Goal: Task Accomplishment & Management: Manage account settings

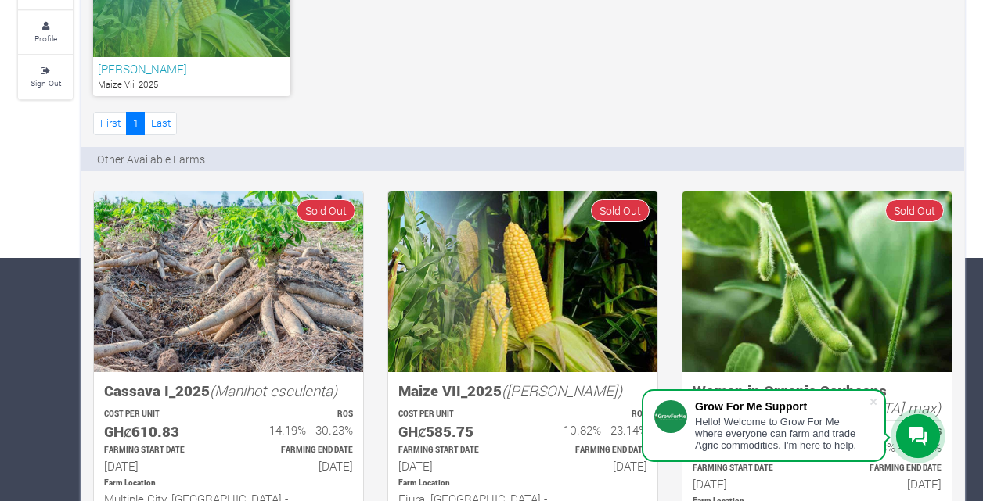
scroll to position [90, 0]
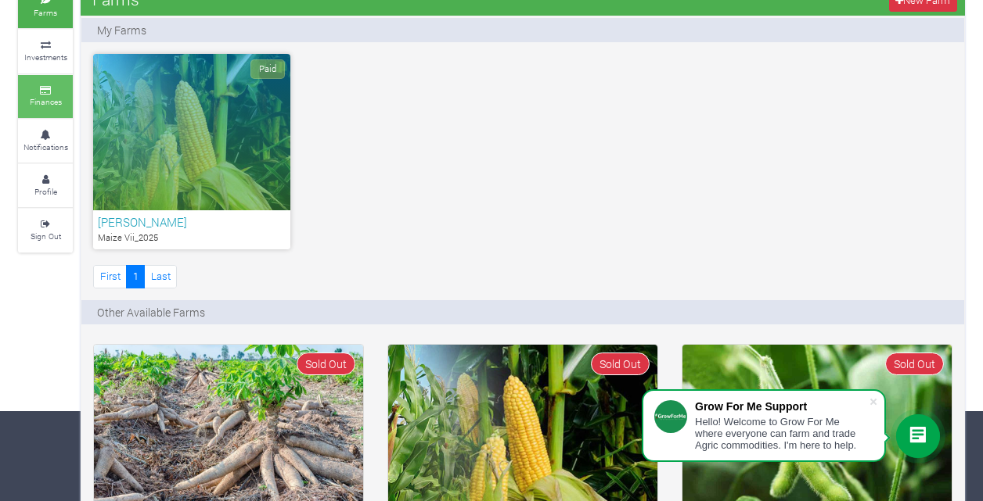
click at [42, 88] on icon at bounding box center [45, 91] width 47 height 8
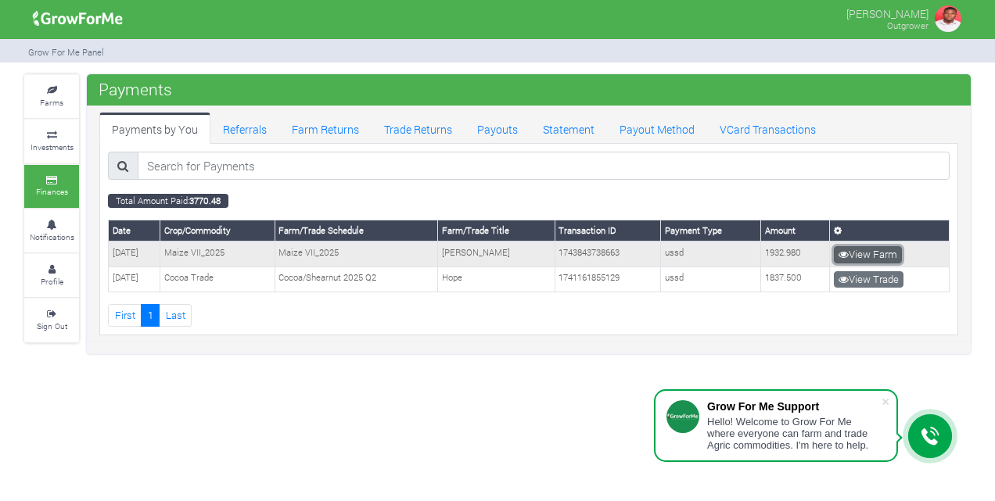
click at [871, 253] on link "View Farm" at bounding box center [868, 254] width 68 height 17
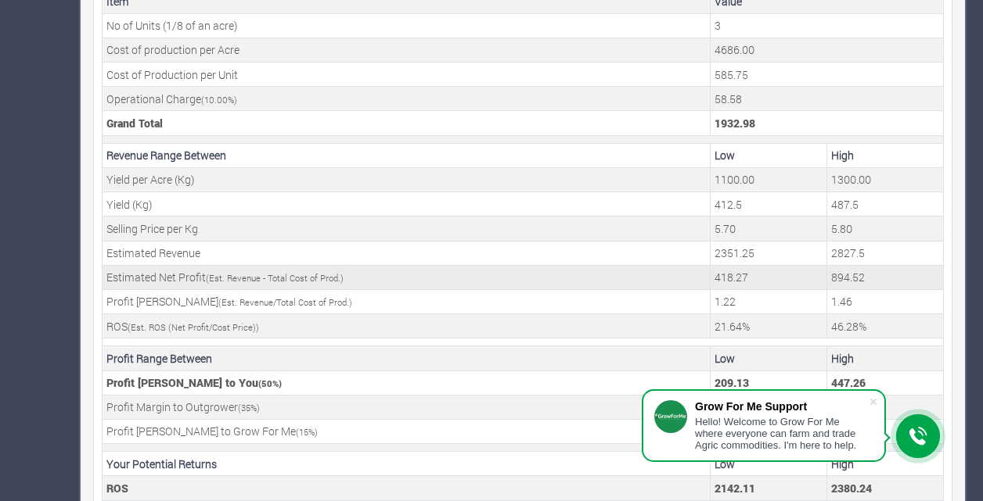
scroll to position [607, 0]
click at [873, 400] on span at bounding box center [873, 402] width 16 height 16
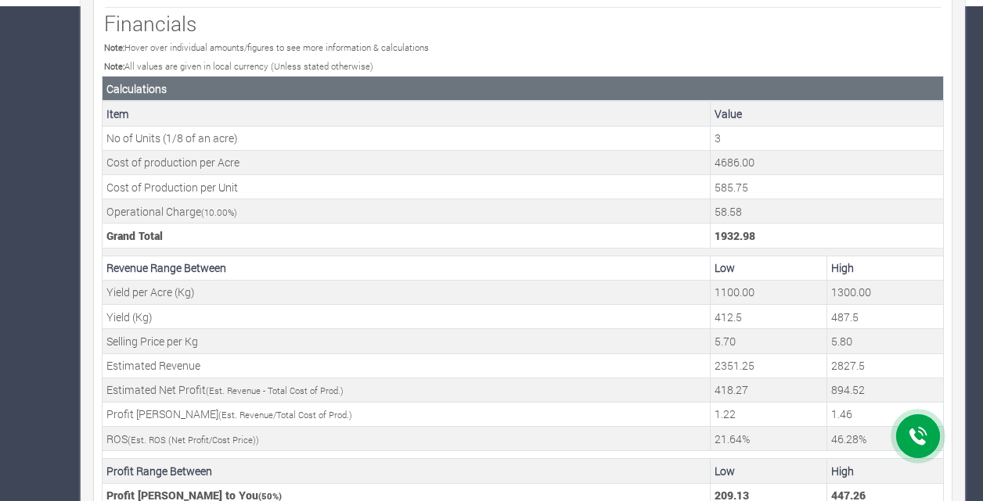
scroll to position [624, 0]
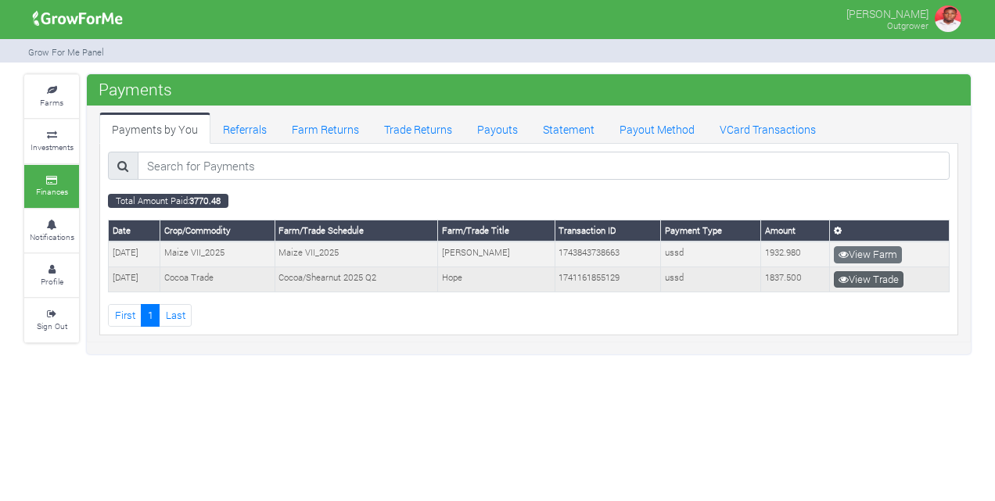
click at [866, 282] on link "View Trade" at bounding box center [869, 279] width 70 height 17
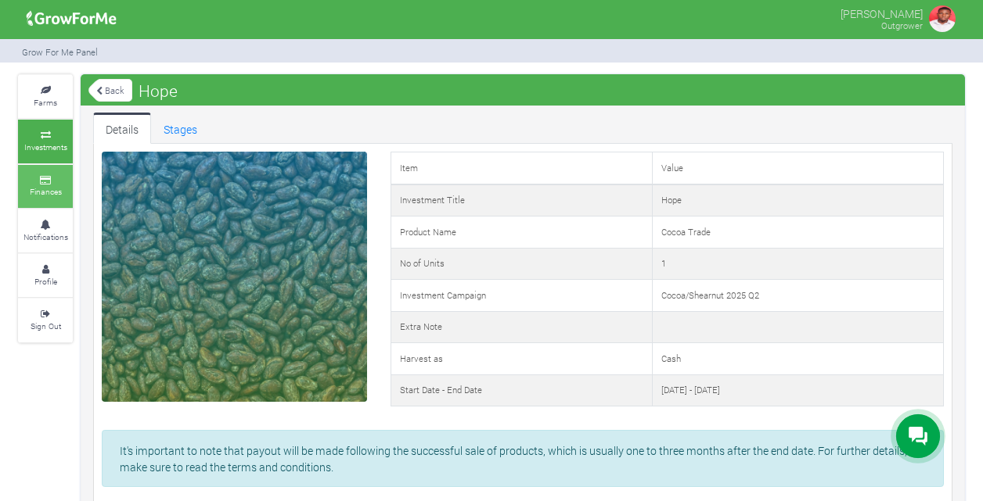
click at [61, 189] on small "Finances" at bounding box center [46, 191] width 32 height 11
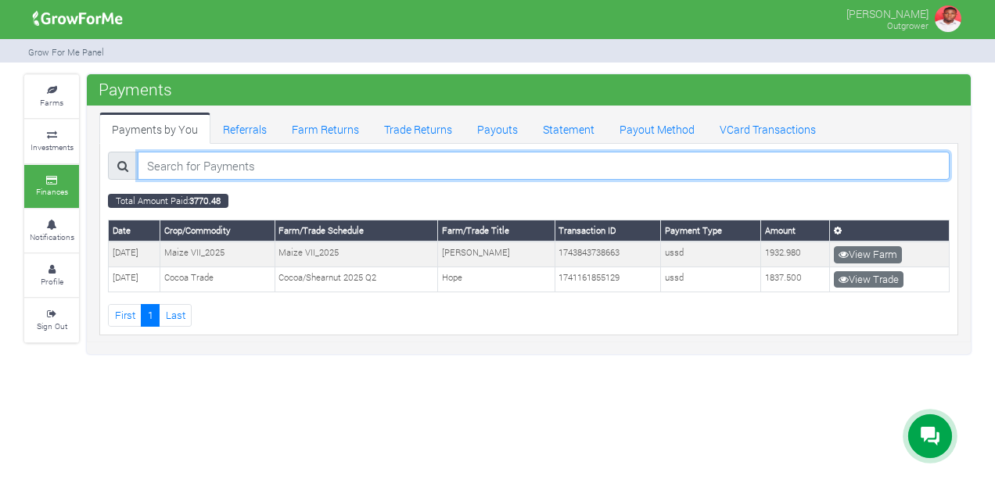
click at [212, 155] on input "search" at bounding box center [544, 166] width 812 height 28
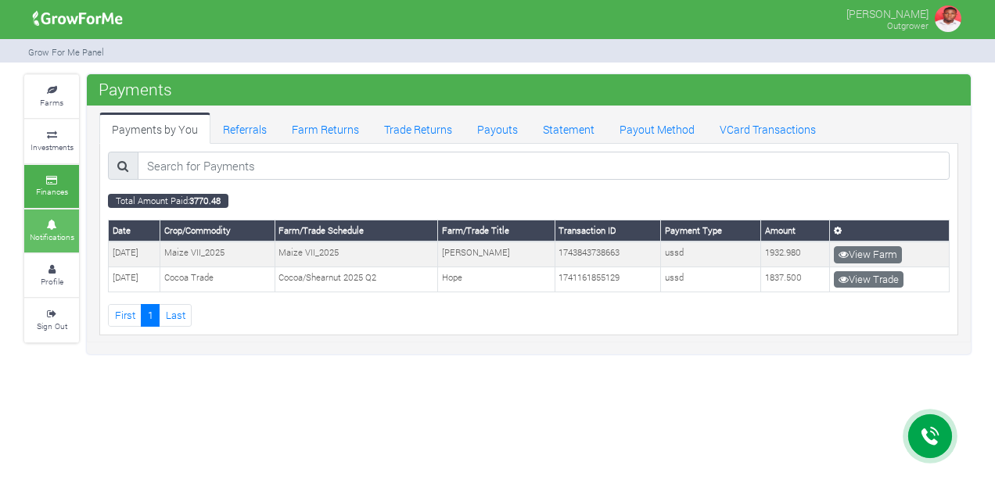
click at [41, 238] on small "Notifications" at bounding box center [52, 237] width 45 height 11
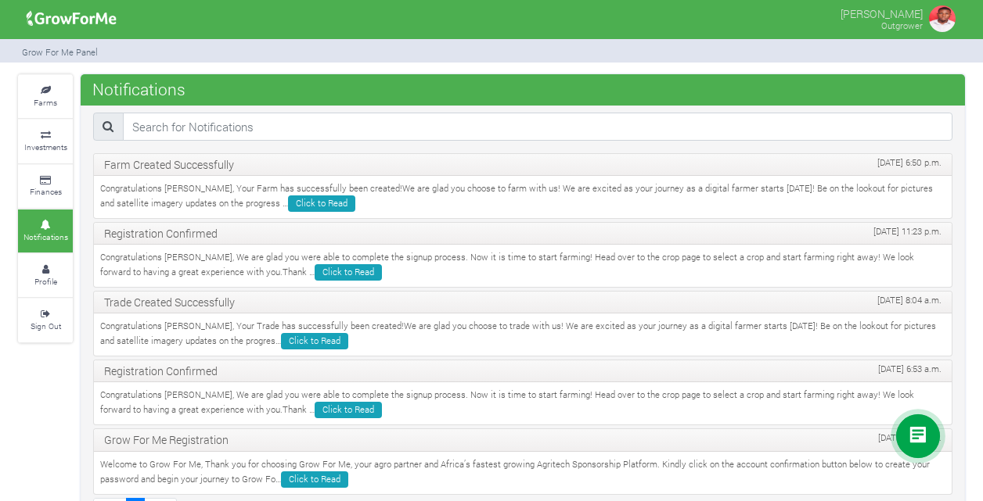
click at [948, 22] on img at bounding box center [941, 18] width 31 height 31
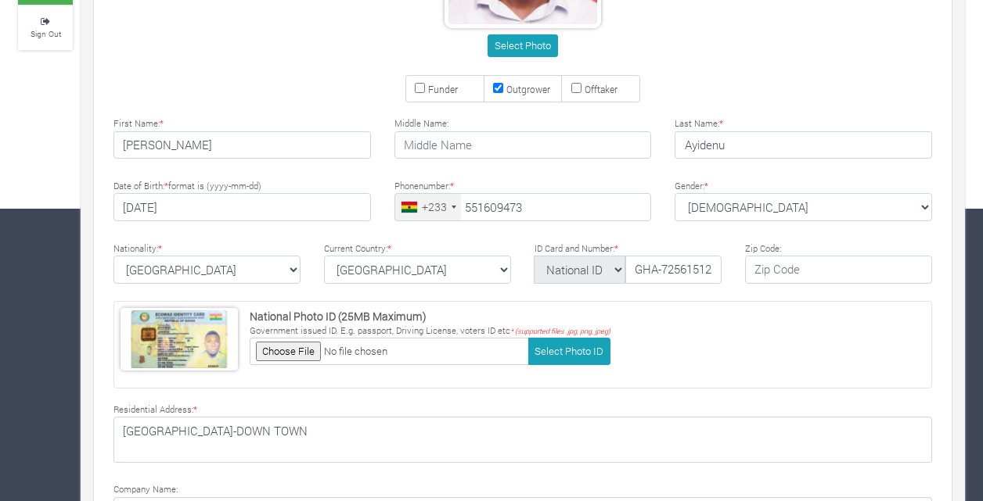
scroll to position [451, 0]
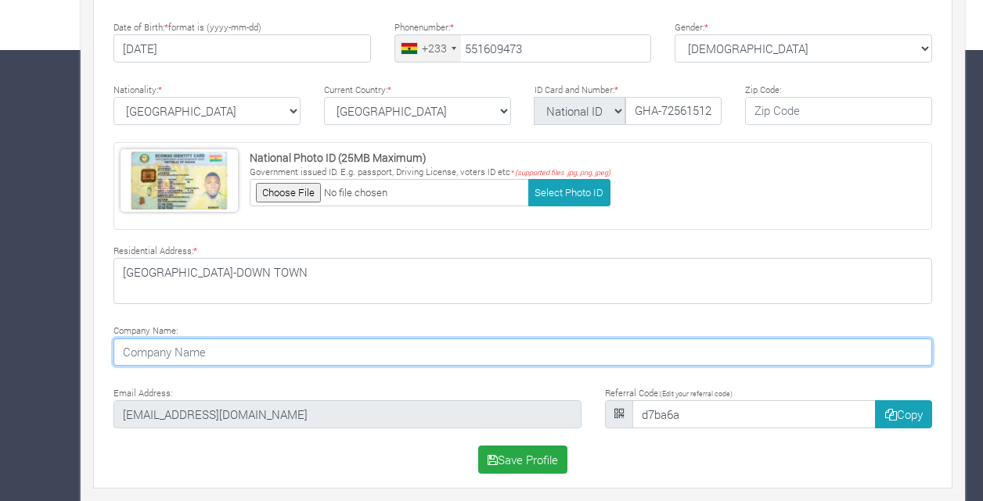
click at [401, 349] on input at bounding box center [522, 353] width 818 height 28
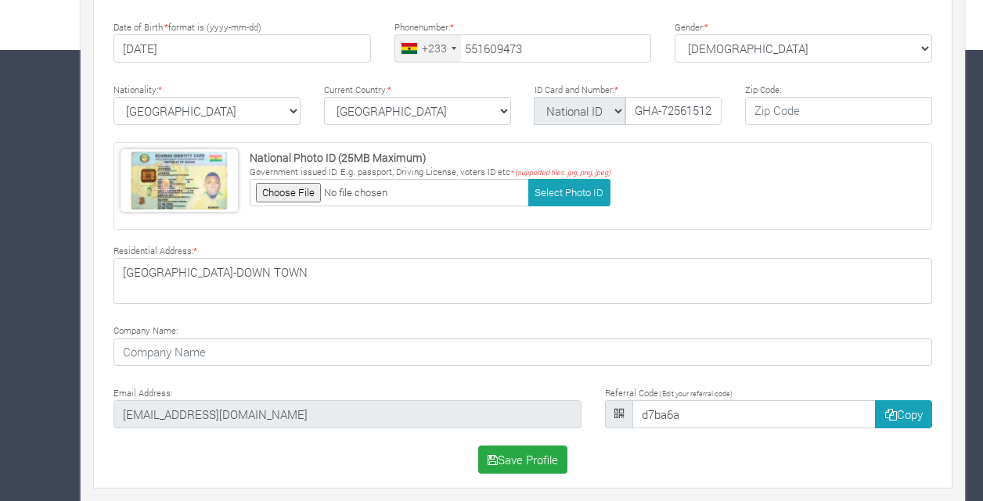
click at [396, 313] on div "Select Photo Funder Outgrower Offtaker * * *" at bounding box center [522, 90] width 865 height 780
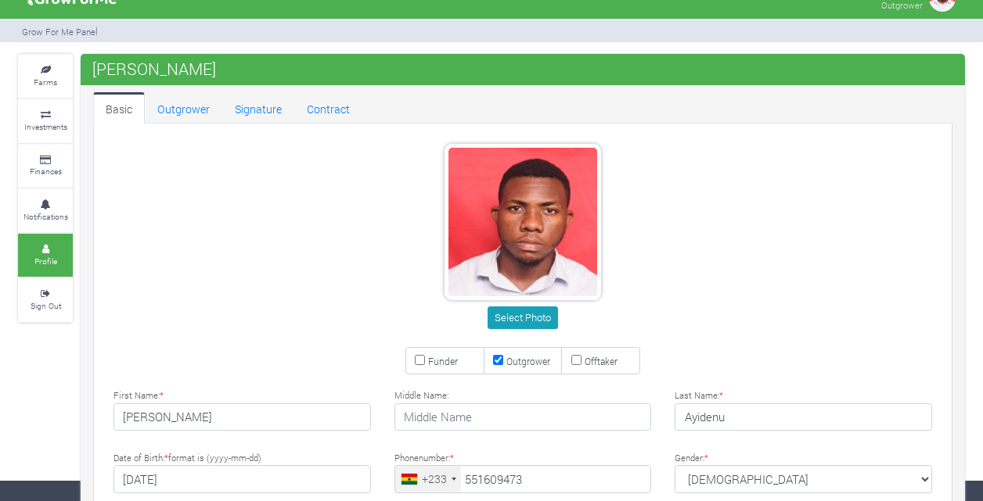
scroll to position [0, 0]
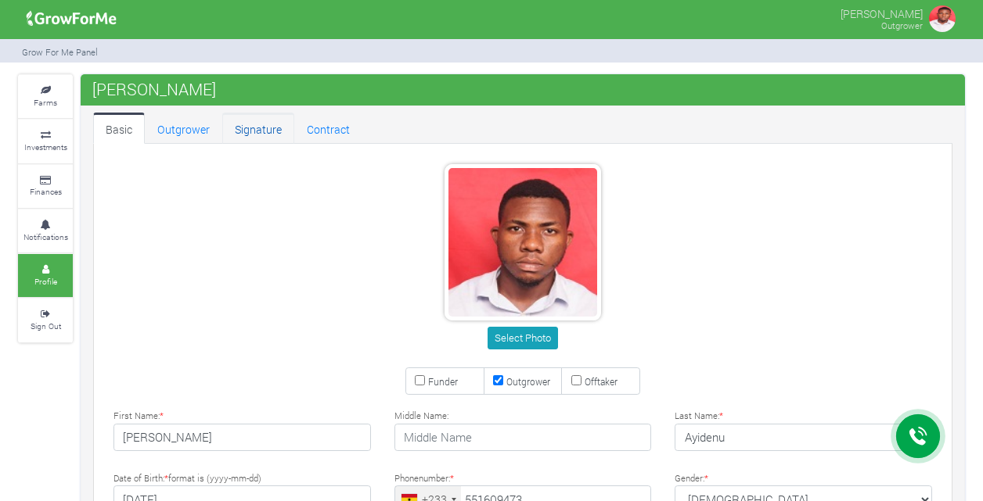
type input "55 160 9473"
click at [263, 127] on link "Signature" at bounding box center [258, 128] width 72 height 31
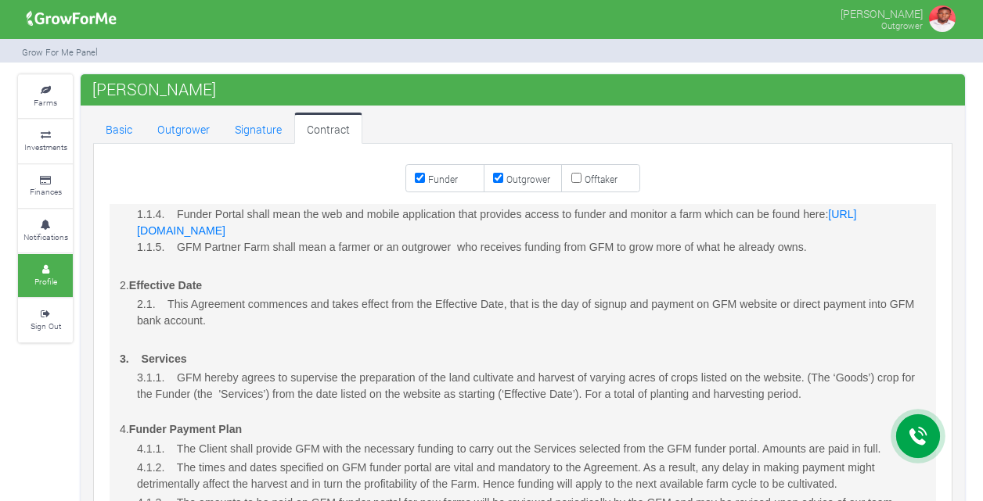
scroll to position [1117, 0]
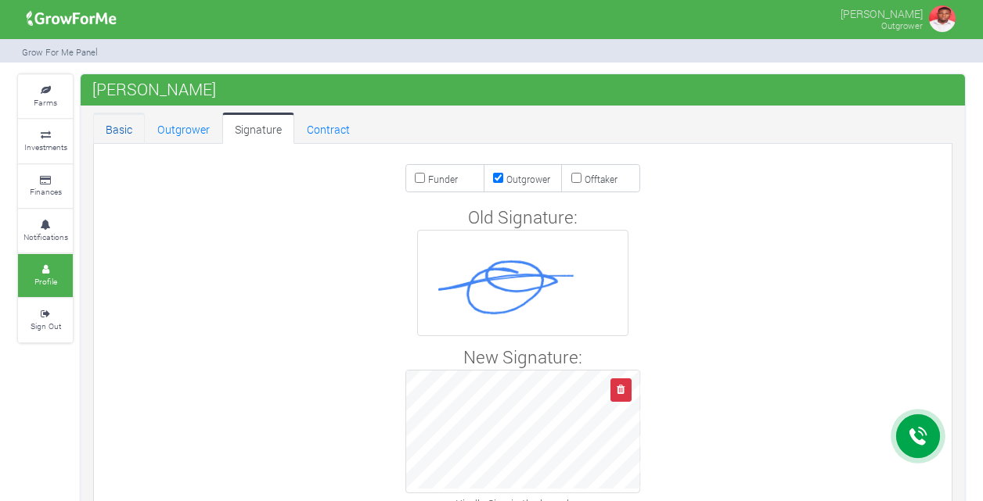
click at [128, 130] on link "Basic" at bounding box center [119, 128] width 52 height 31
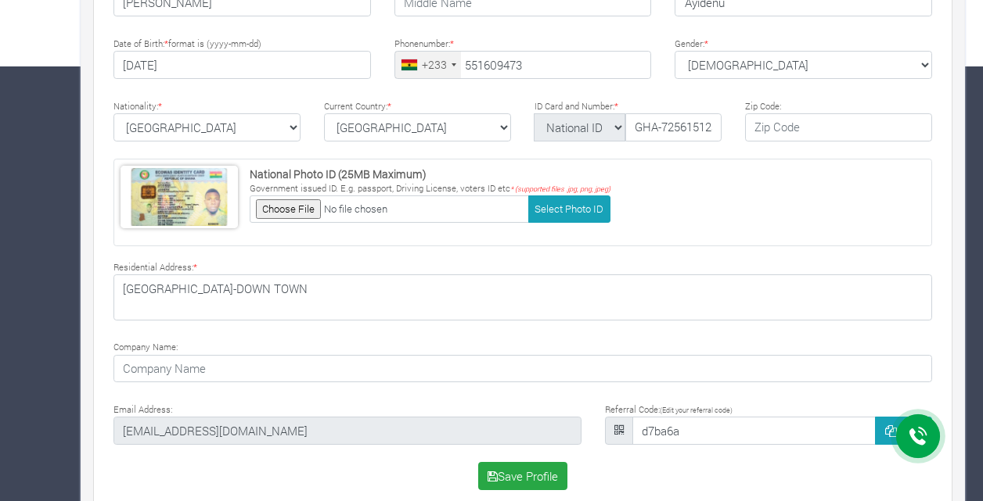
scroll to position [451, 0]
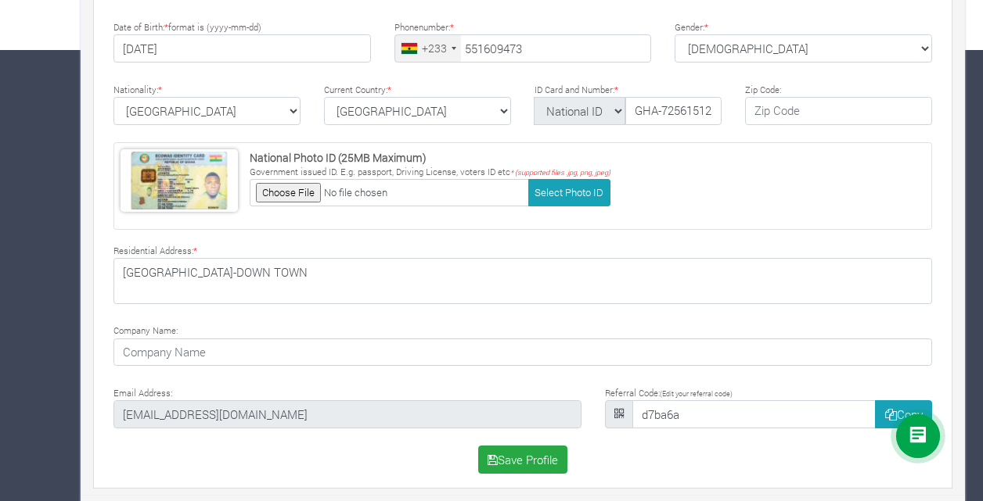
type input "55 160 9473"
click at [528, 462] on button "Save Profile" at bounding box center [523, 460] width 90 height 28
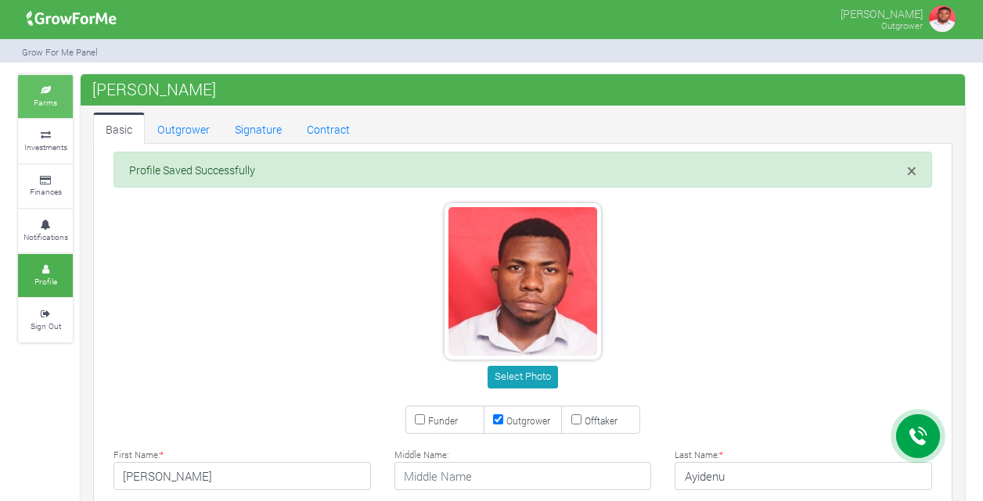
type input "55 160 9473"
click at [27, 108] on link "Farms" at bounding box center [45, 96] width 55 height 43
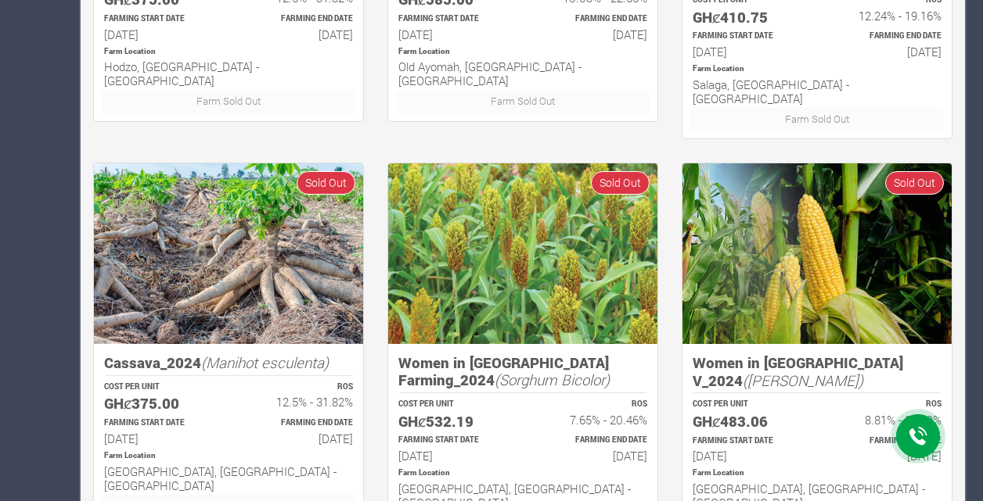
scroll to position [1150, 0]
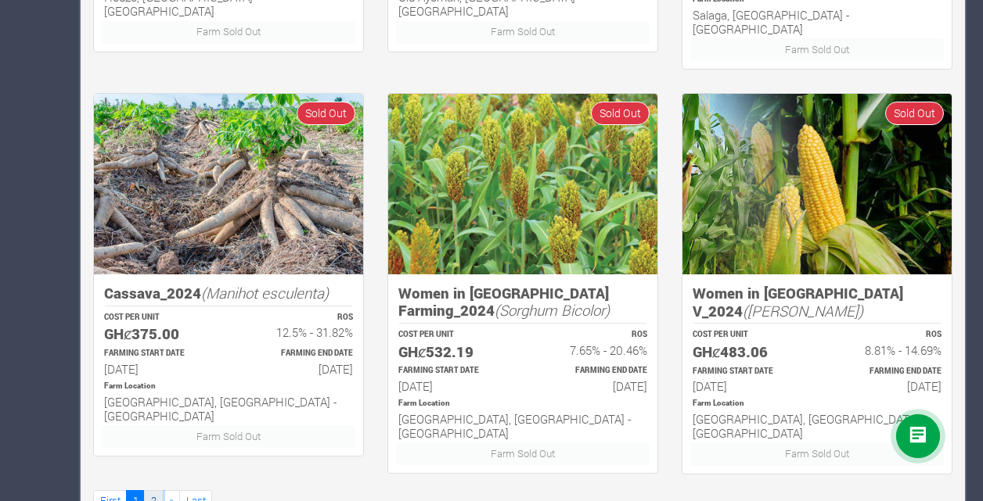
click at [147, 491] on link "2" at bounding box center [153, 502] width 19 height 23
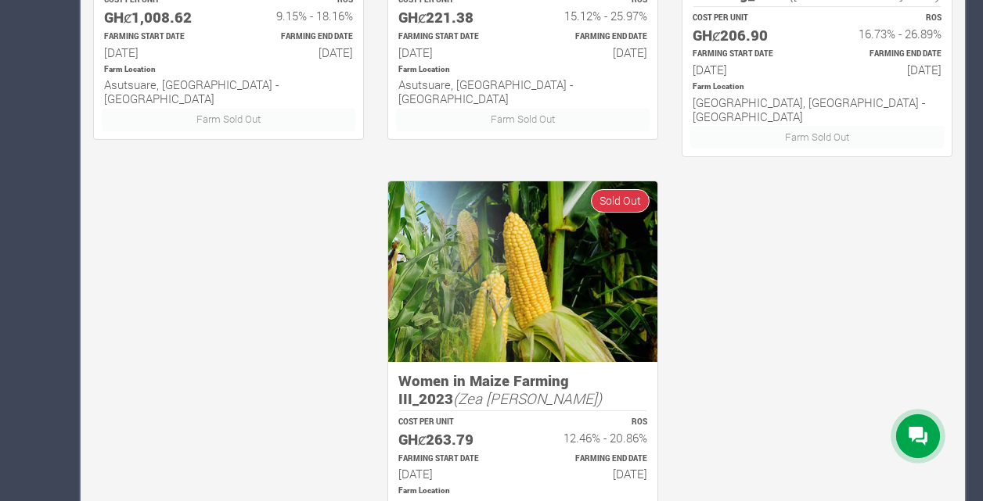
scroll to position [1150, 0]
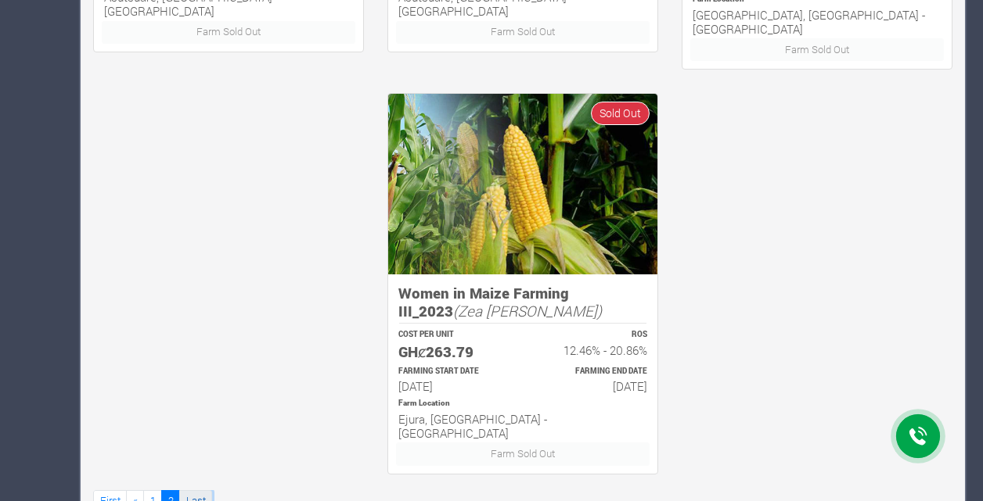
click at [192, 491] on link "Last" at bounding box center [195, 502] width 33 height 23
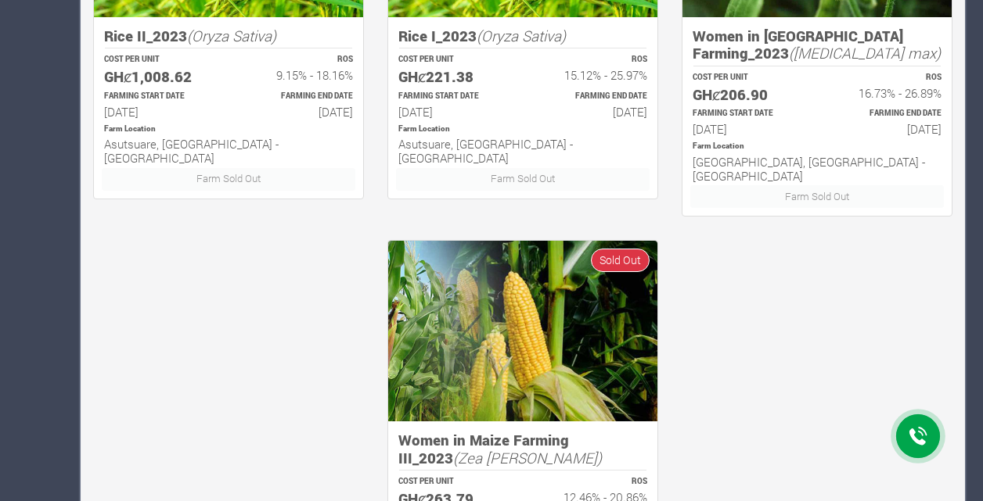
scroll to position [1150, 0]
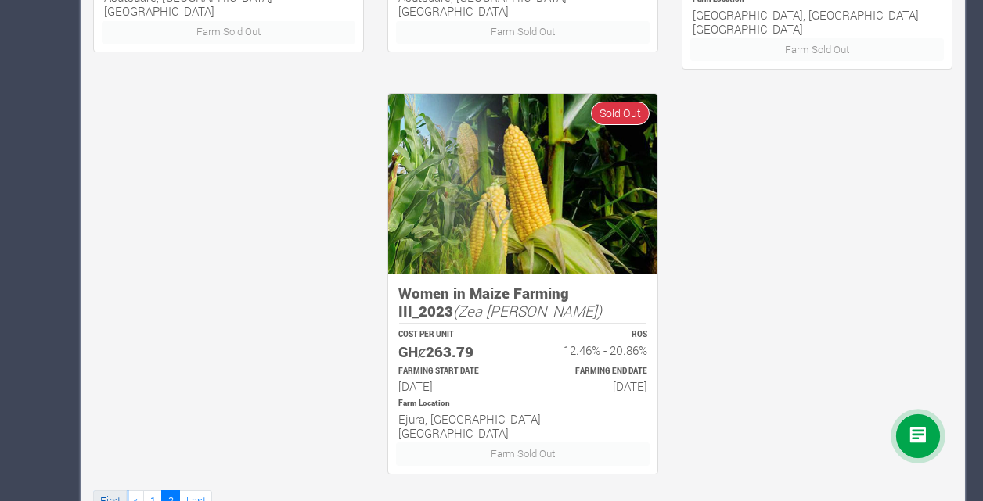
click at [108, 491] on link "First" at bounding box center [110, 502] width 34 height 23
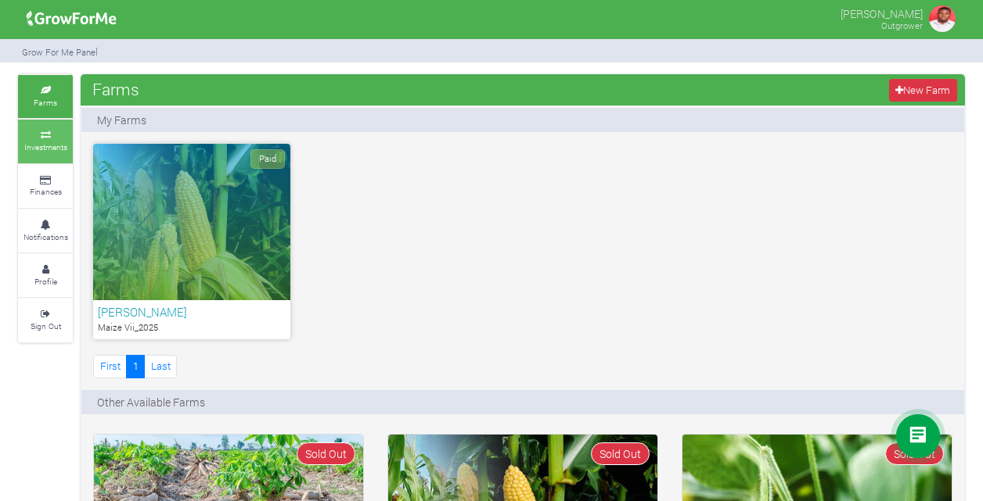
click at [52, 144] on small "Investments" at bounding box center [45, 147] width 43 height 11
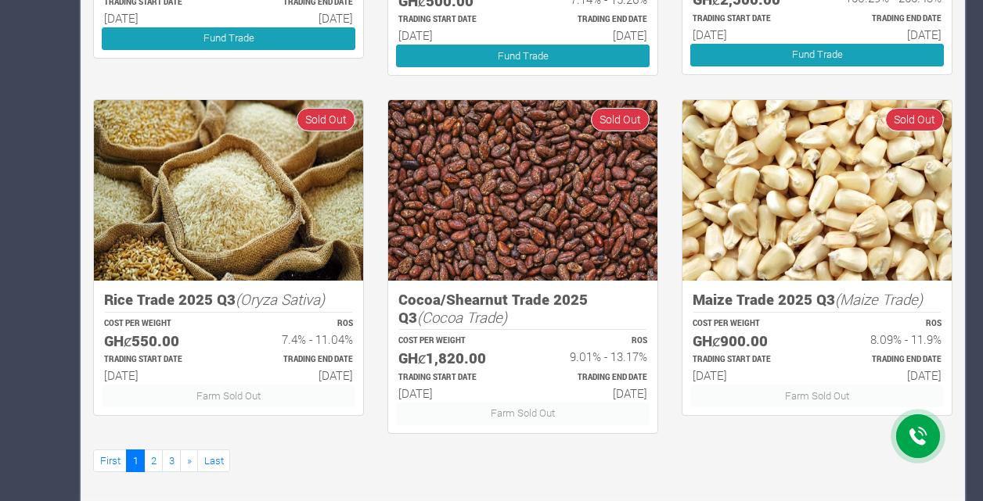
scroll to position [1051, 0]
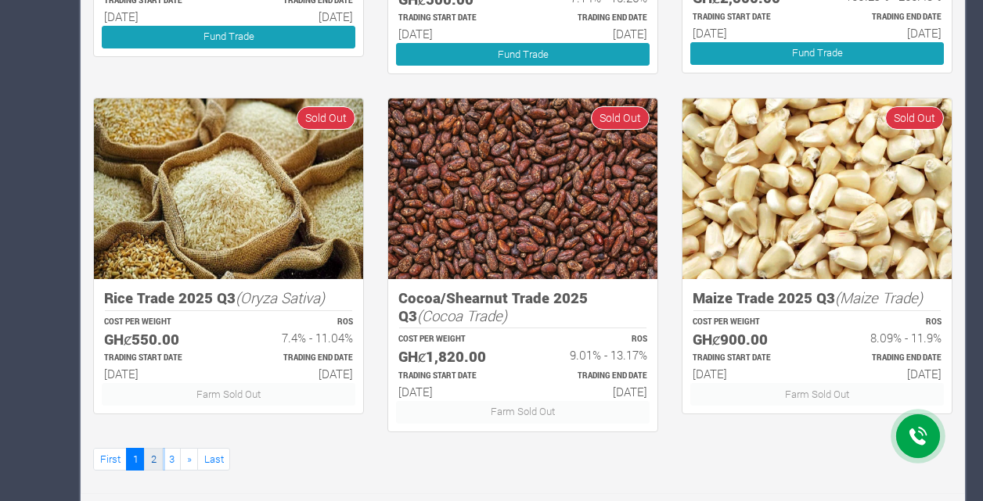
click at [153, 462] on link "2" at bounding box center [153, 459] width 19 height 23
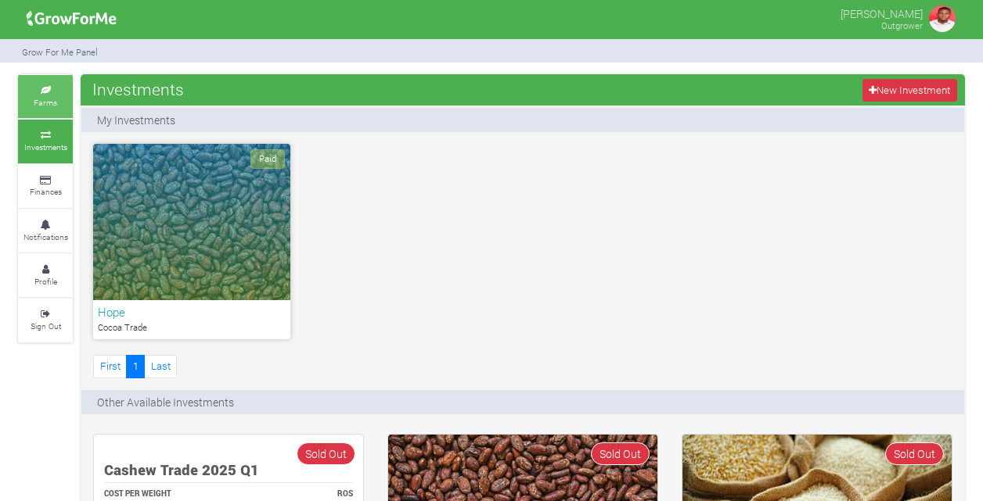
click at [39, 87] on icon at bounding box center [45, 91] width 47 height 8
